Goal: Task Accomplishment & Management: Manage account settings

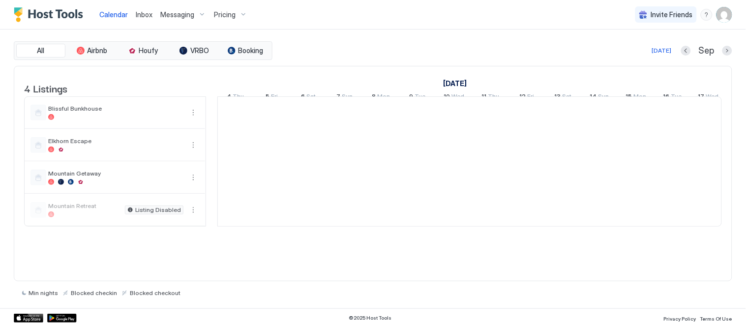
scroll to position [0, 546]
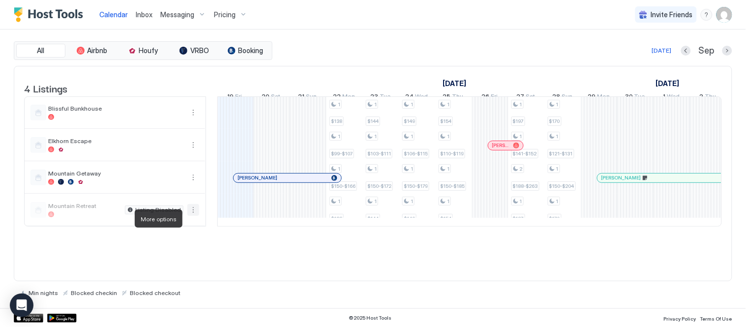
click at [193, 216] on button "More options" at bounding box center [193, 210] width 12 height 12
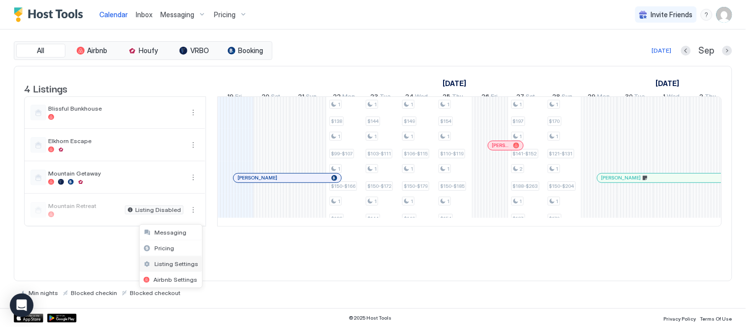
click at [182, 263] on span "Listing Settings" at bounding box center [176, 263] width 44 height 7
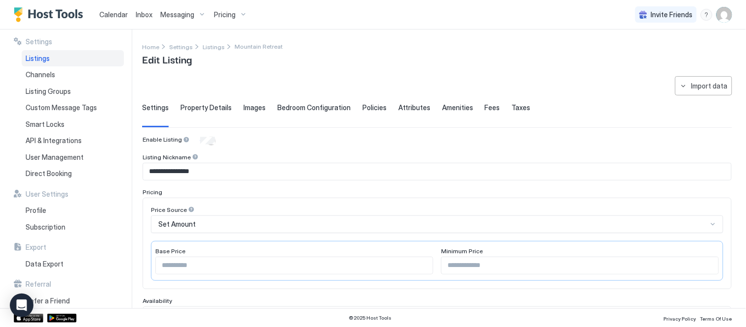
click at [214, 107] on span "Property Details" at bounding box center [205, 107] width 51 height 9
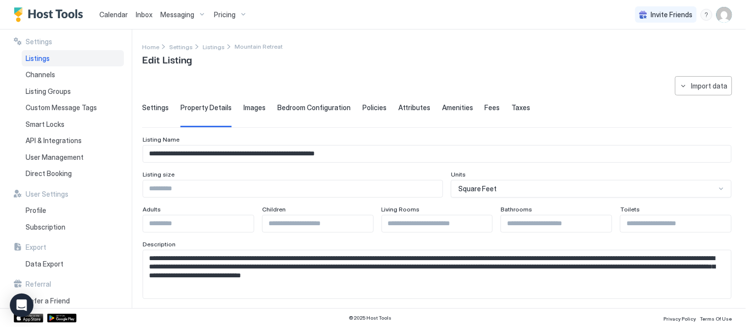
click at [156, 107] on span "Settings" at bounding box center [155, 107] width 27 height 9
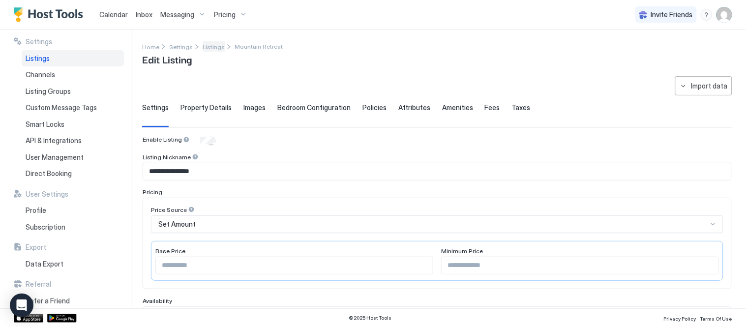
click at [213, 46] on span "Listings" at bounding box center [214, 46] width 22 height 7
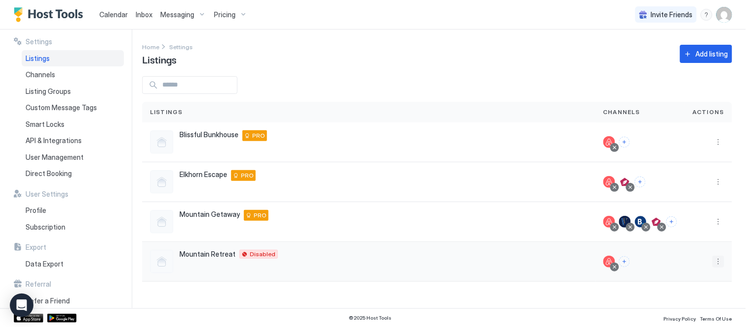
click at [714, 261] on button "More options" at bounding box center [718, 262] width 12 height 12
click at [700, 212] on span "Connect Channel" at bounding box center [698, 215] width 49 height 7
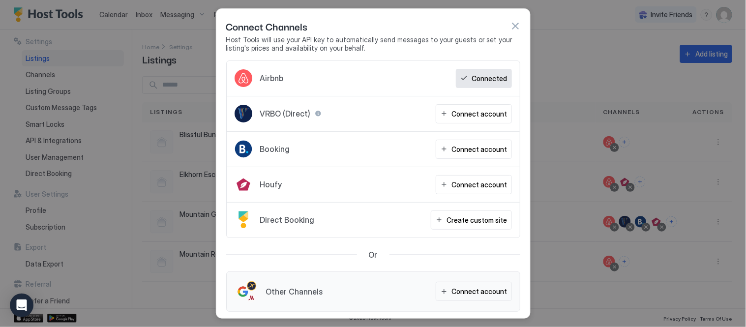
click at [485, 66] on div "Airbnb Connected" at bounding box center [373, 78] width 293 height 35
click at [467, 292] on div "Connect account" at bounding box center [480, 291] width 56 height 10
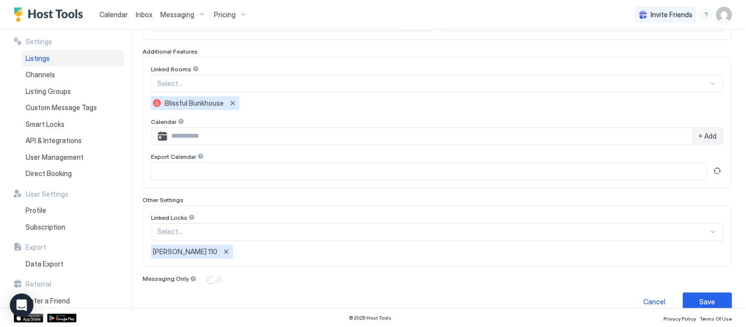
scroll to position [325, 0]
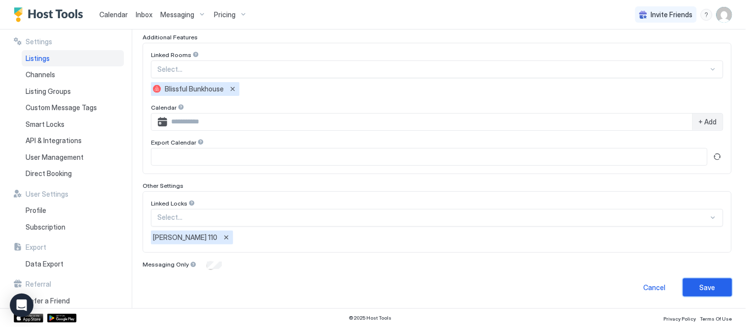
click at [702, 282] on div "Save" at bounding box center [708, 287] width 16 height 10
click at [703, 283] on div "Save" at bounding box center [708, 287] width 16 height 10
click at [700, 284] on div "Save" at bounding box center [708, 287] width 16 height 10
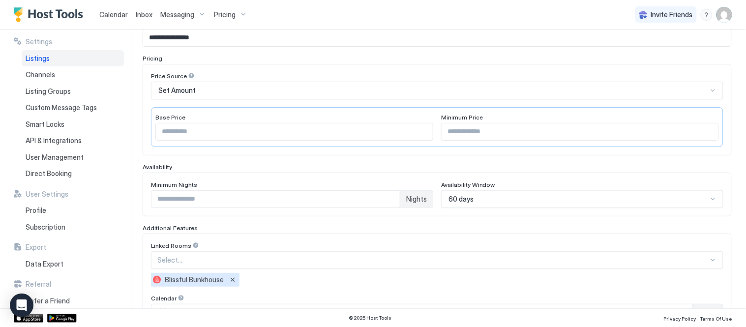
scroll to position [0, 0]
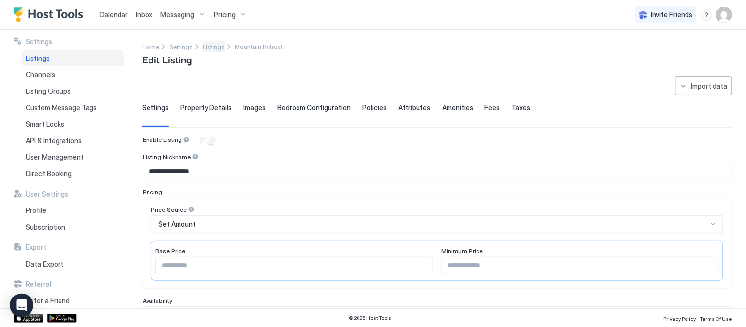
click at [204, 48] on span "Listings" at bounding box center [214, 46] width 22 height 7
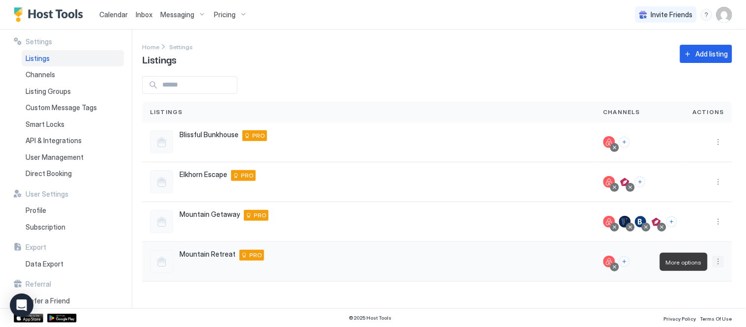
click at [720, 262] on button "More options" at bounding box center [718, 262] width 12 height 12
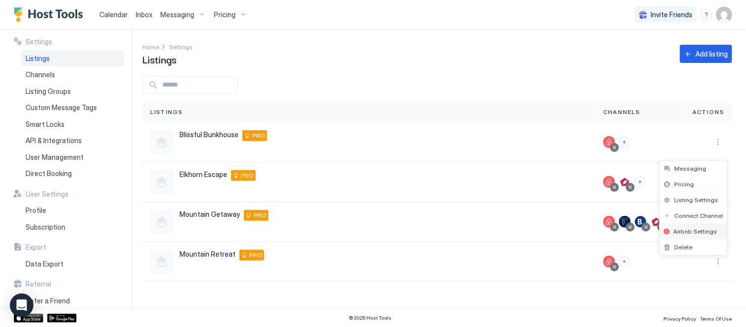
click at [706, 232] on span "Airbnb Settings" at bounding box center [695, 231] width 44 height 7
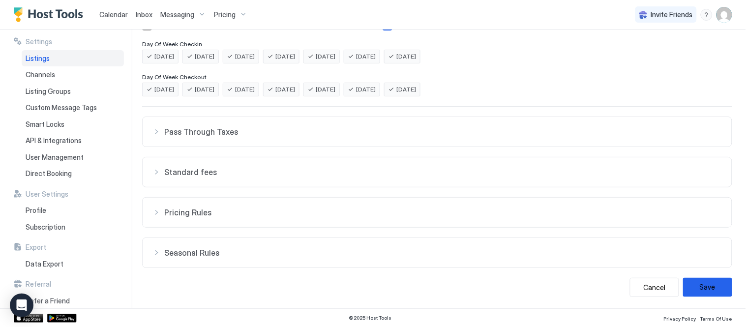
scroll to position [222, 0]
click at [159, 129] on div "Pass Through Taxes" at bounding box center [436, 131] width 569 height 10
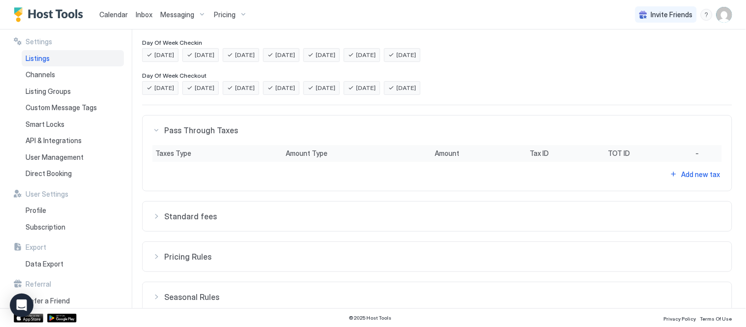
click at [159, 129] on div "Pass Through Taxes" at bounding box center [436, 130] width 569 height 10
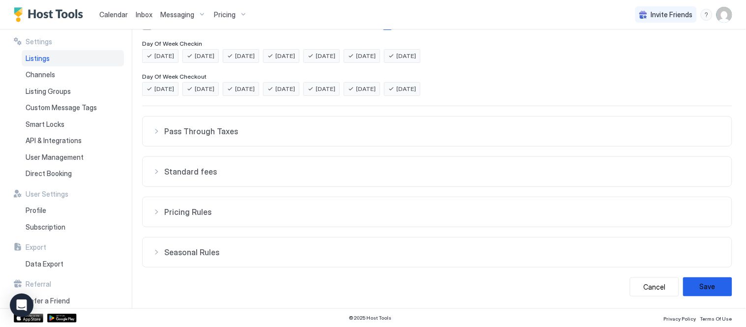
click at [158, 172] on div "Standard fees" at bounding box center [436, 172] width 569 height 10
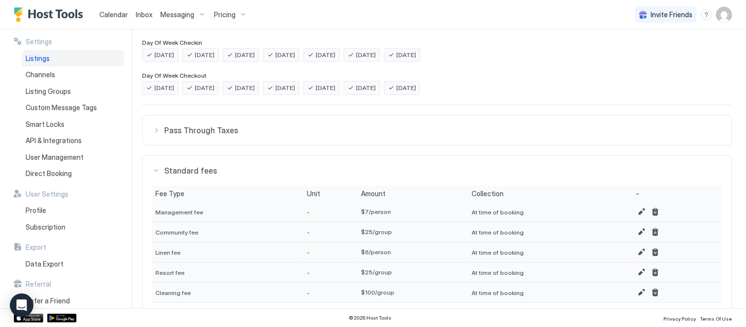
click at [158, 172] on div "Standard fees" at bounding box center [436, 171] width 569 height 10
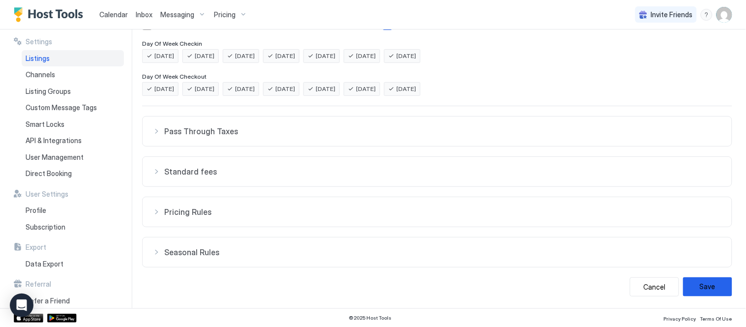
click at [158, 207] on div "Pricing Rules" at bounding box center [436, 212] width 569 height 10
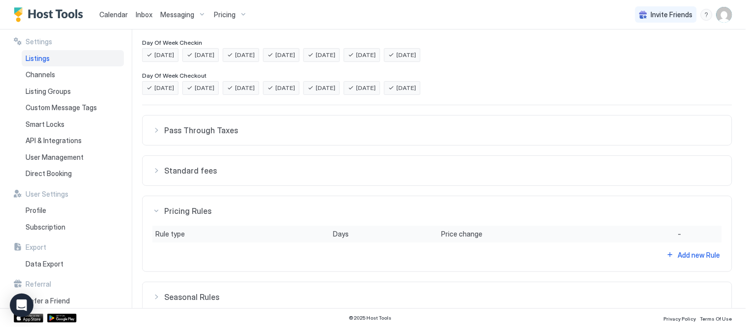
scroll to position [267, 0]
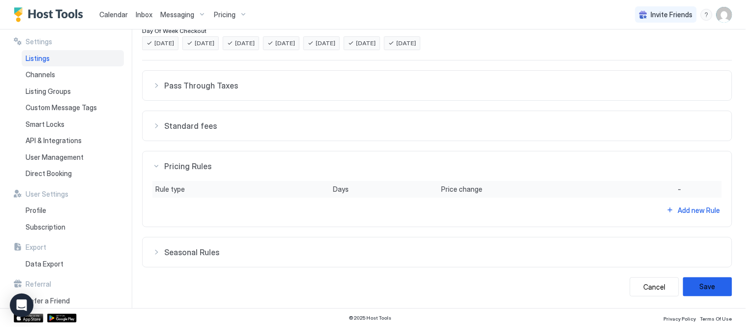
click at [153, 165] on div "Pricing Rules" at bounding box center [436, 166] width 569 height 10
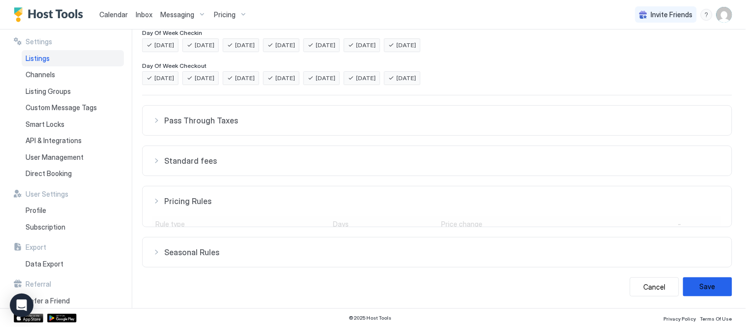
scroll to position [222, 0]
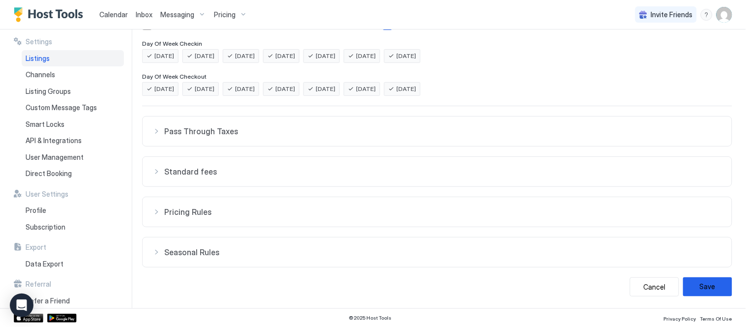
click at [153, 247] on div "Seasonal Rules" at bounding box center [436, 252] width 569 height 10
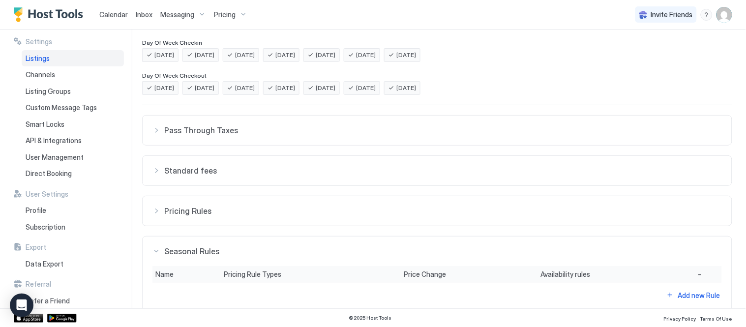
scroll to position [267, 0]
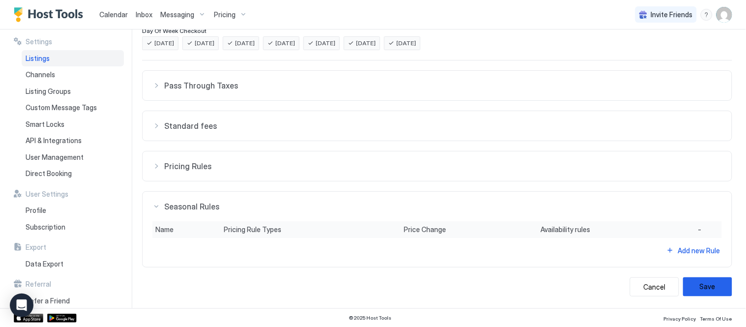
click at [152, 205] on div "Seasonal Rules" at bounding box center [436, 207] width 569 height 10
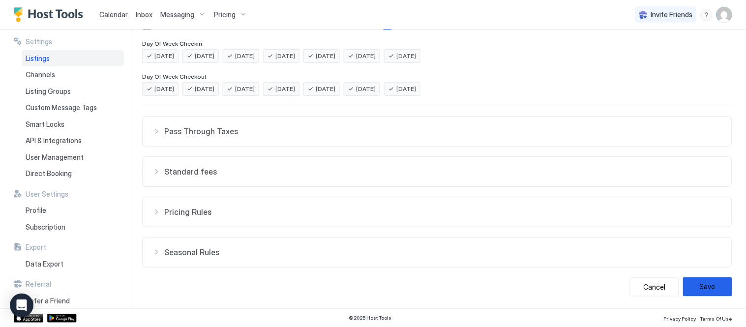
scroll to position [222, 0]
click at [59, 59] on div "Listings" at bounding box center [73, 58] width 102 height 17
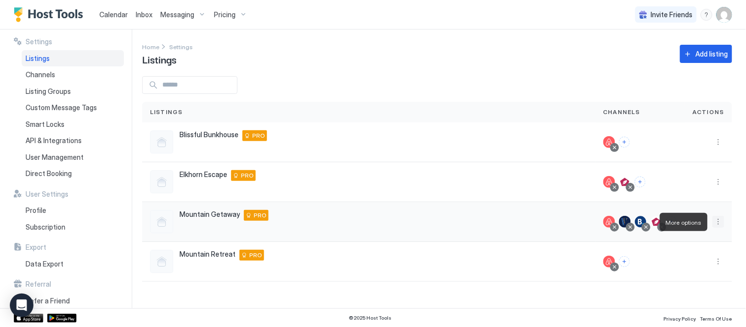
click at [717, 220] on button "More options" at bounding box center [718, 222] width 12 height 12
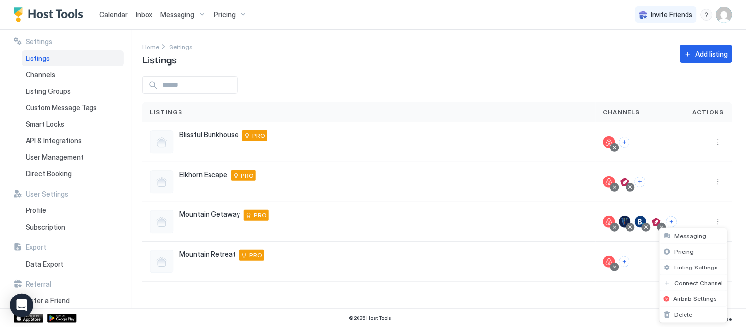
click at [675, 221] on div at bounding box center [373, 163] width 746 height 327
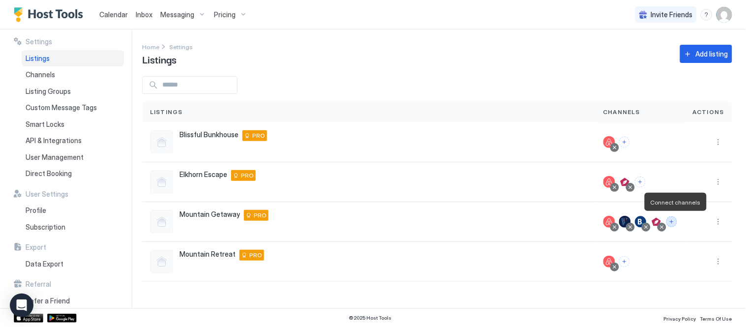
click at [675, 221] on button "Connect channels" at bounding box center [671, 221] width 11 height 11
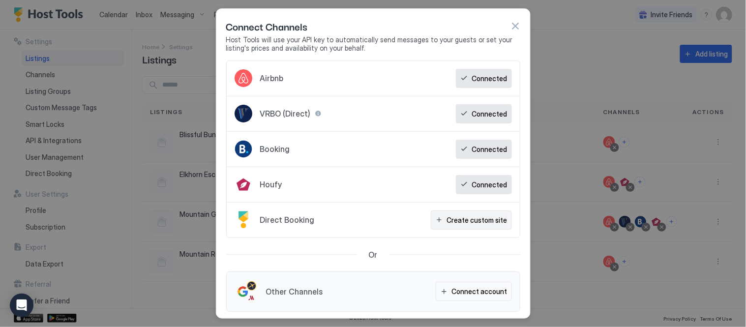
click at [479, 218] on div "Create custom site" at bounding box center [477, 220] width 60 height 10
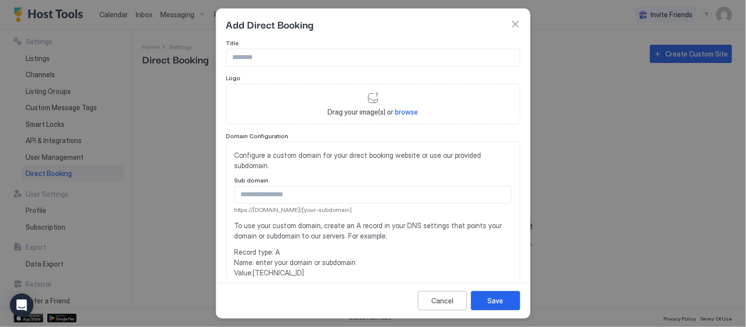
click at [291, 58] on input "Input Field" at bounding box center [373, 57] width 293 height 17
type input "*"
type input "**********"
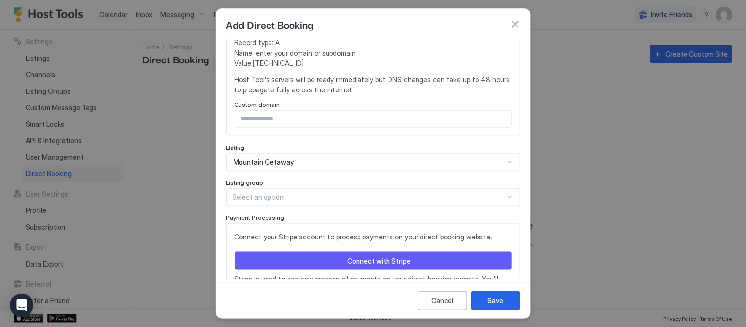
scroll to position [261, 0]
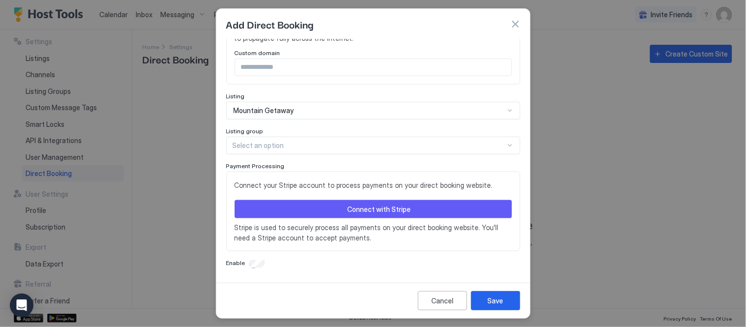
click at [281, 144] on div at bounding box center [369, 145] width 273 height 9
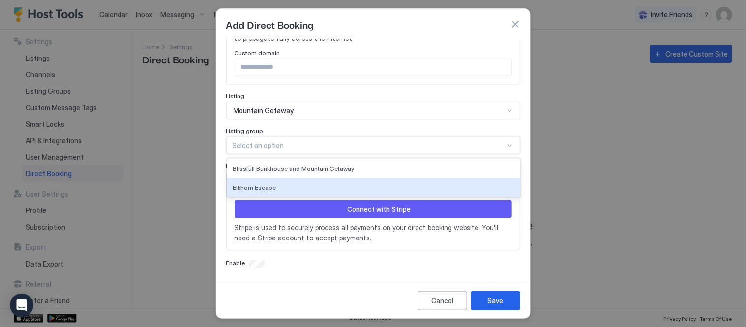
click at [397, 266] on div "Enable" at bounding box center [373, 264] width 294 height 10
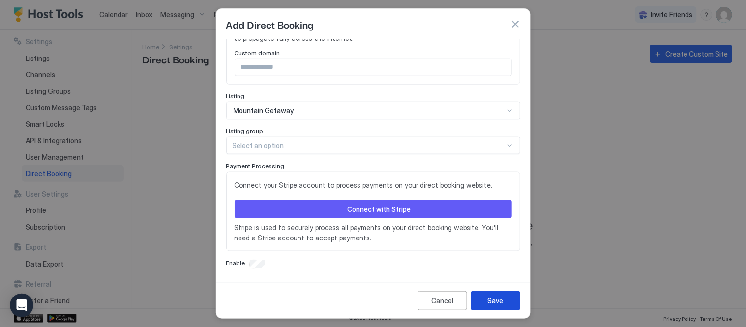
click at [485, 301] on button "Save" at bounding box center [495, 300] width 49 height 19
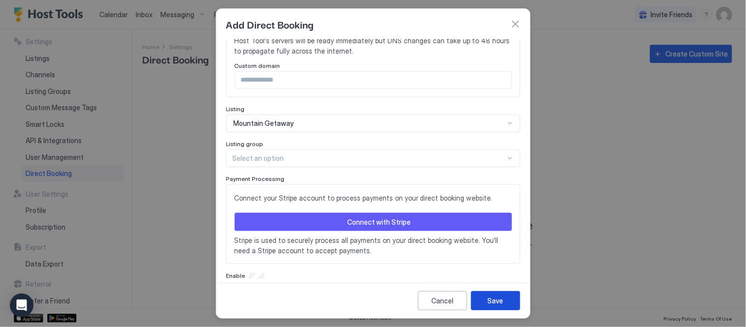
scroll to position [273, 0]
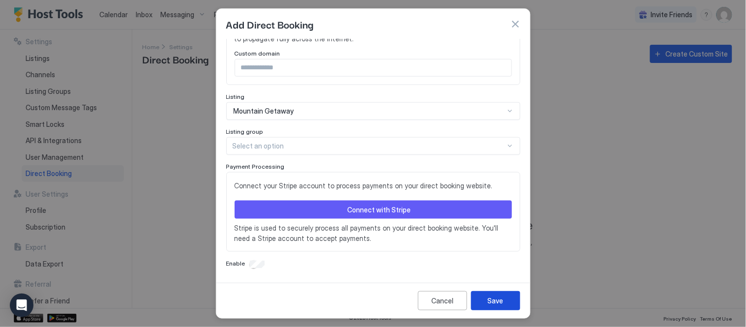
click at [499, 298] on div "Save" at bounding box center [496, 300] width 16 height 10
click at [504, 301] on button "Save" at bounding box center [495, 300] width 49 height 19
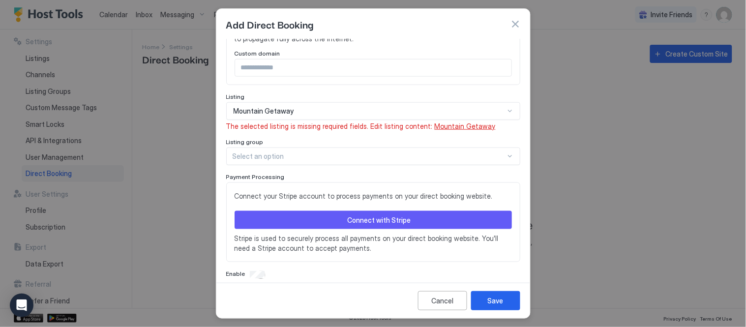
click at [386, 107] on div "Mountain Getaway" at bounding box center [369, 111] width 271 height 9
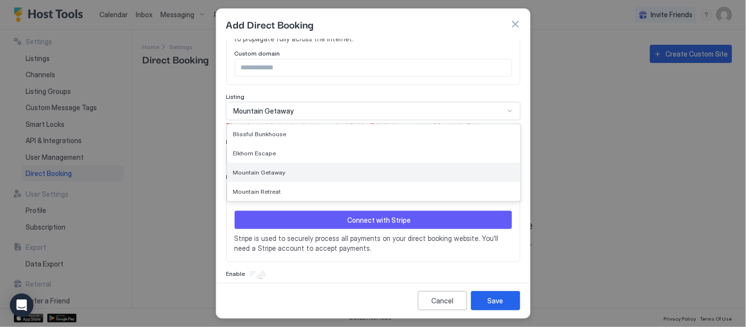
click at [308, 171] on div "Mountain Getaway" at bounding box center [373, 172] width 281 height 7
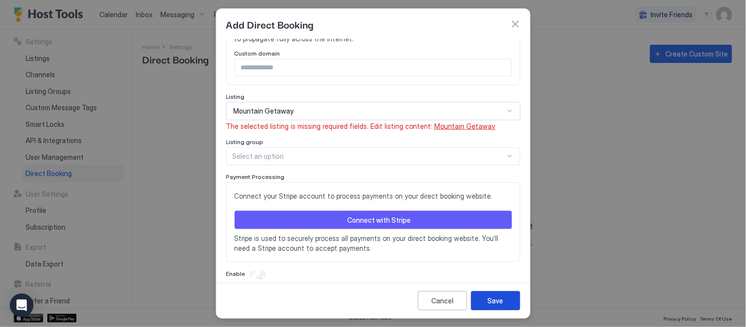
click at [500, 296] on div "Save" at bounding box center [496, 300] width 16 height 10
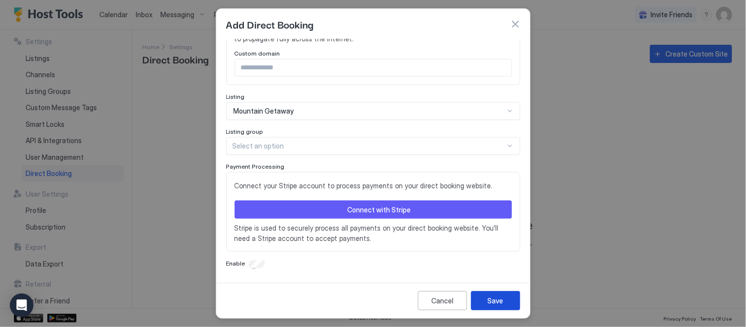
click at [499, 302] on div "Save" at bounding box center [496, 300] width 16 height 10
click at [392, 212] on div "Connect with Stripe" at bounding box center [378, 209] width 63 height 10
click at [400, 212] on div "Connect with Stripe" at bounding box center [378, 209] width 63 height 10
click at [377, 210] on div "Connect with Stripe" at bounding box center [378, 209] width 63 height 10
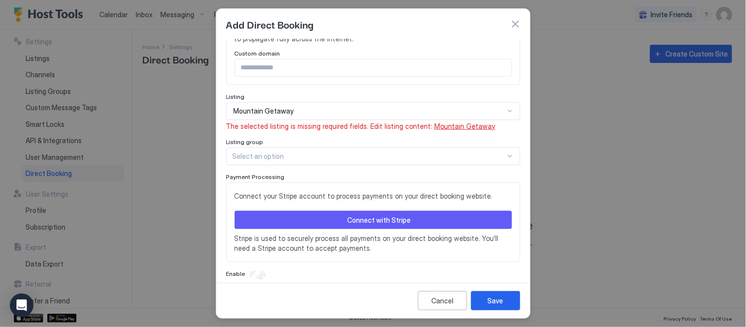
click at [356, 223] on div "Connect with Stripe" at bounding box center [378, 220] width 63 height 10
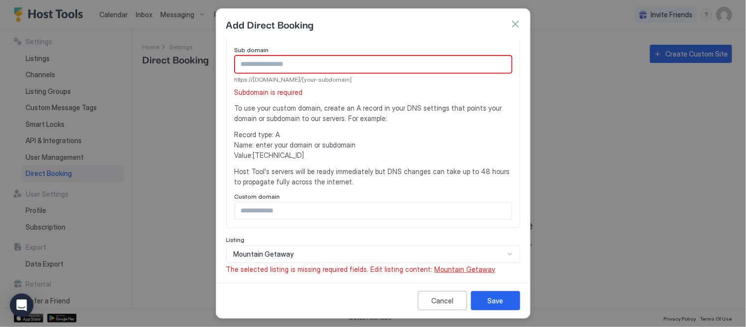
scroll to position [55, 0]
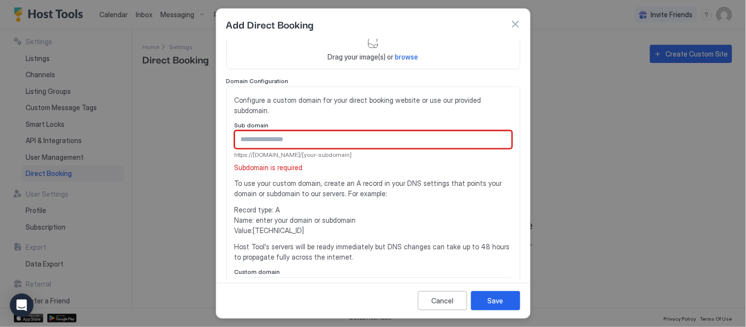
click at [315, 142] on input "Input Field" at bounding box center [373, 139] width 276 height 17
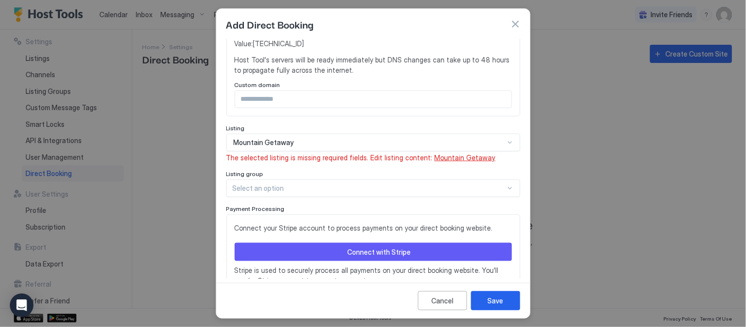
scroll to position [284, 0]
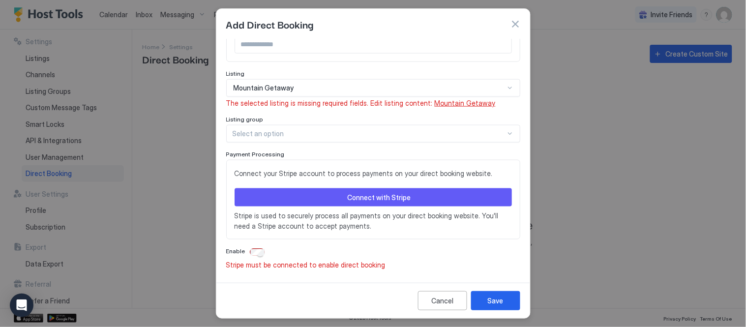
type input "**********"
click at [384, 199] on div "Connect with Stripe" at bounding box center [378, 197] width 63 height 10
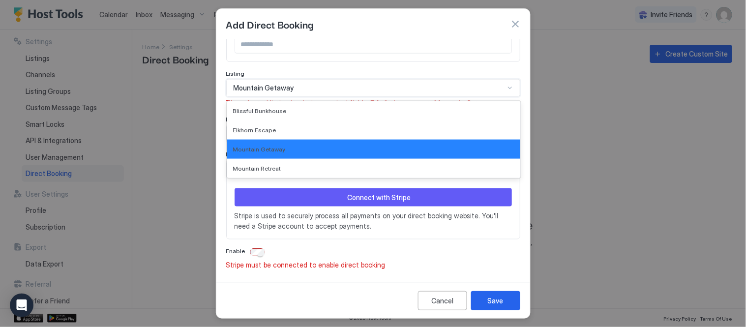
click at [335, 92] on div "Mountain Getaway" at bounding box center [373, 88] width 294 height 18
click at [312, 144] on div "Mountain Getaway" at bounding box center [373, 149] width 293 height 19
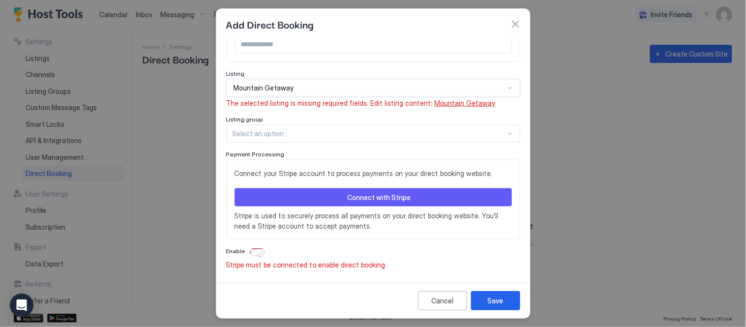
click at [320, 196] on button "Connect with Stripe" at bounding box center [372, 197] width 277 height 18
click at [506, 304] on button "Save" at bounding box center [495, 300] width 49 height 19
click at [352, 200] on div "Connect with Stripe" at bounding box center [378, 197] width 63 height 10
click at [450, 301] on div "Cancel" at bounding box center [442, 300] width 22 height 10
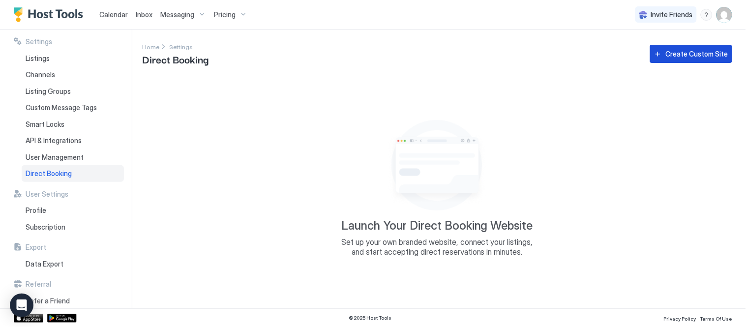
click at [684, 52] on div "Create Custom Site" at bounding box center [697, 54] width 62 height 10
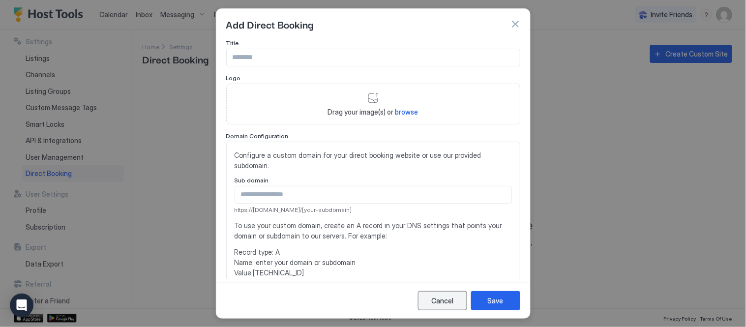
click at [425, 298] on button "Cancel" at bounding box center [442, 300] width 49 height 19
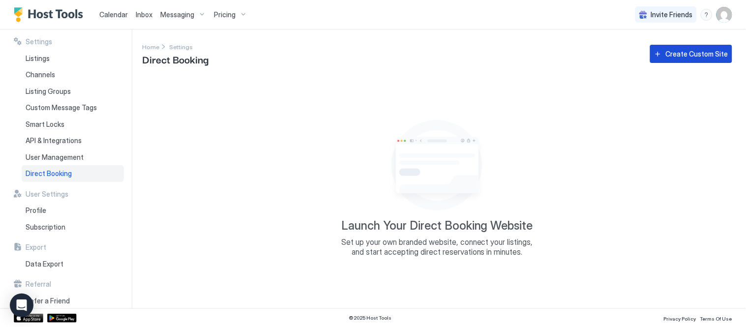
click at [678, 50] on div "Create Custom Site" at bounding box center [697, 54] width 62 height 10
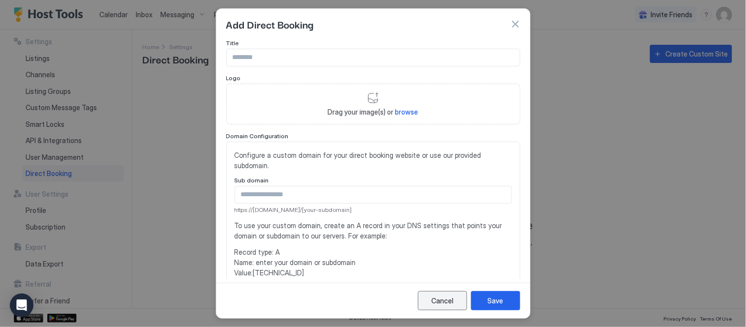
click at [450, 296] on div "Cancel" at bounding box center [442, 300] width 22 height 10
